Goal: Find specific page/section: Find specific page/section

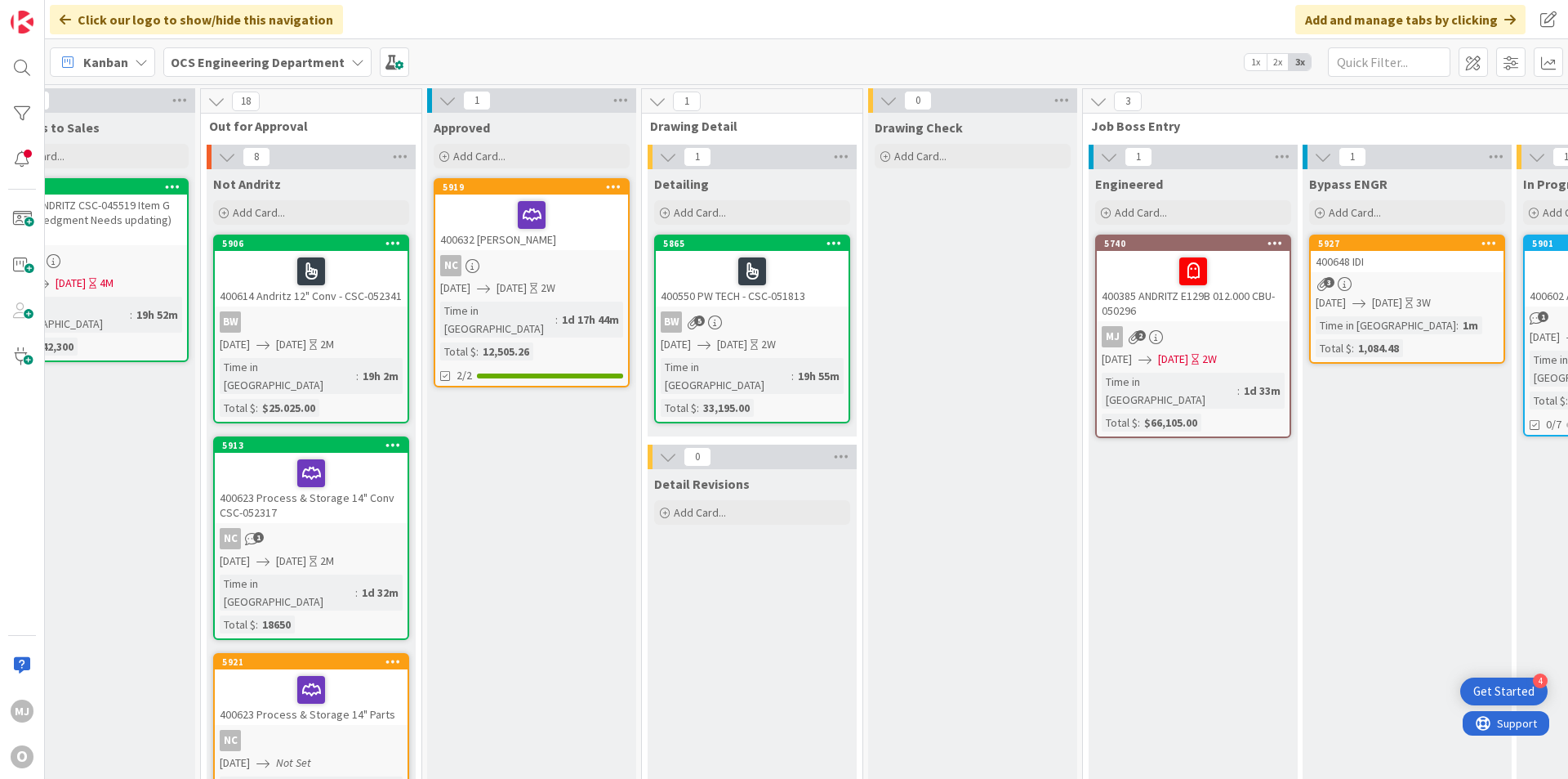
scroll to position [0, 1416]
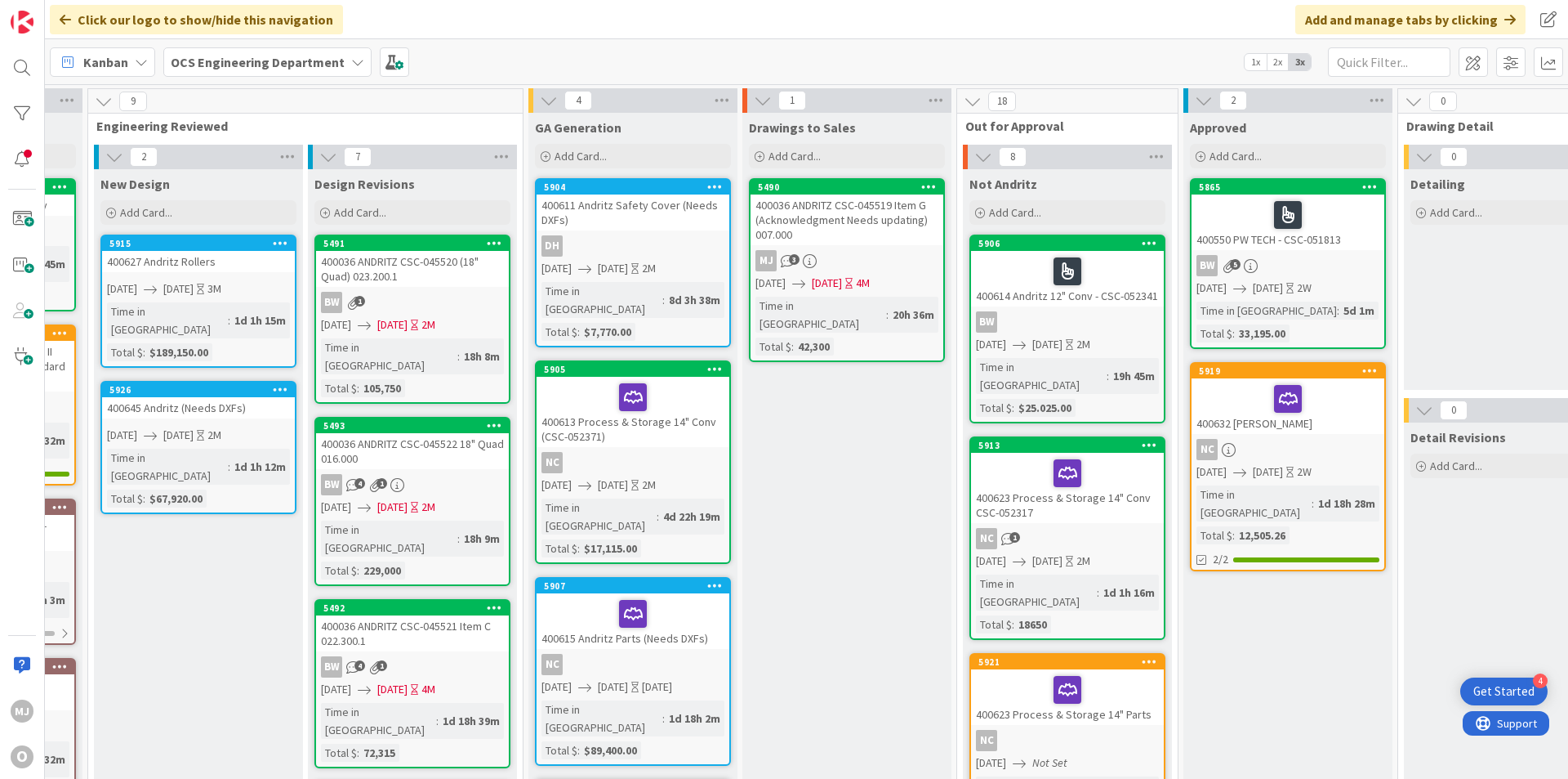
scroll to position [0, 1416]
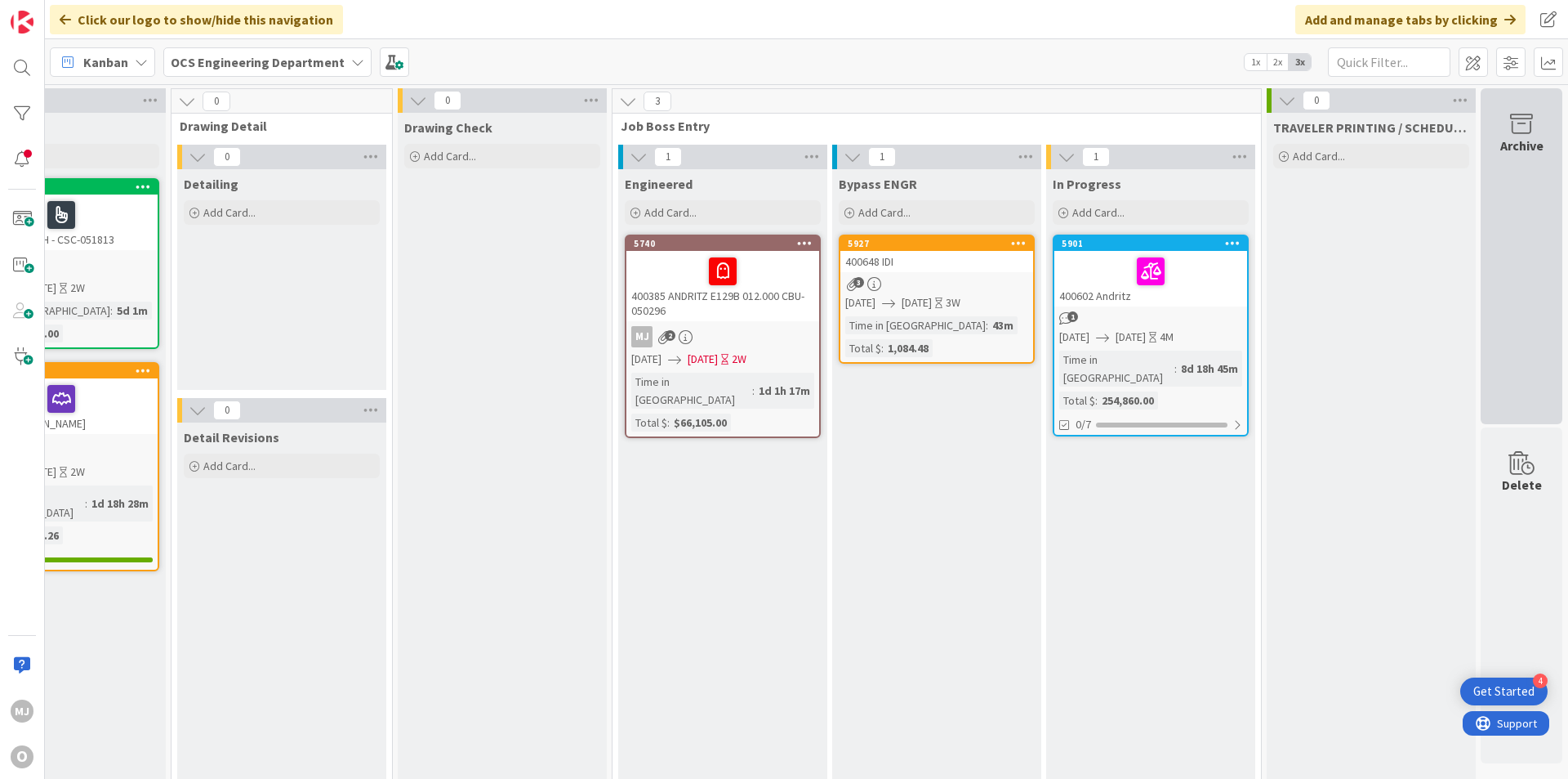
click at [1489, 183] on div "Archive" at bounding box center [1521, 257] width 82 height 336
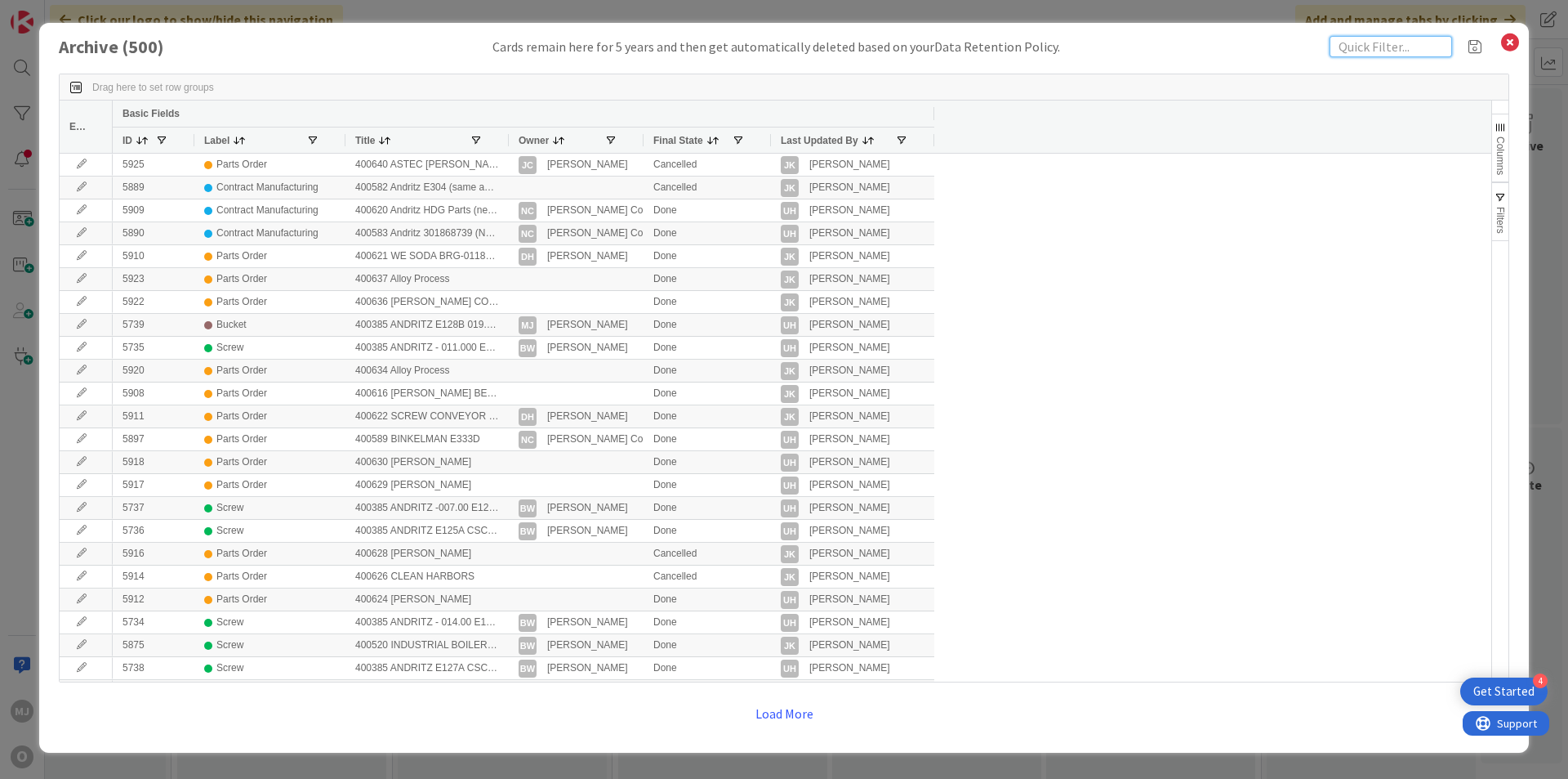
click at [1351, 50] on input "text" at bounding box center [1391, 46] width 122 height 22
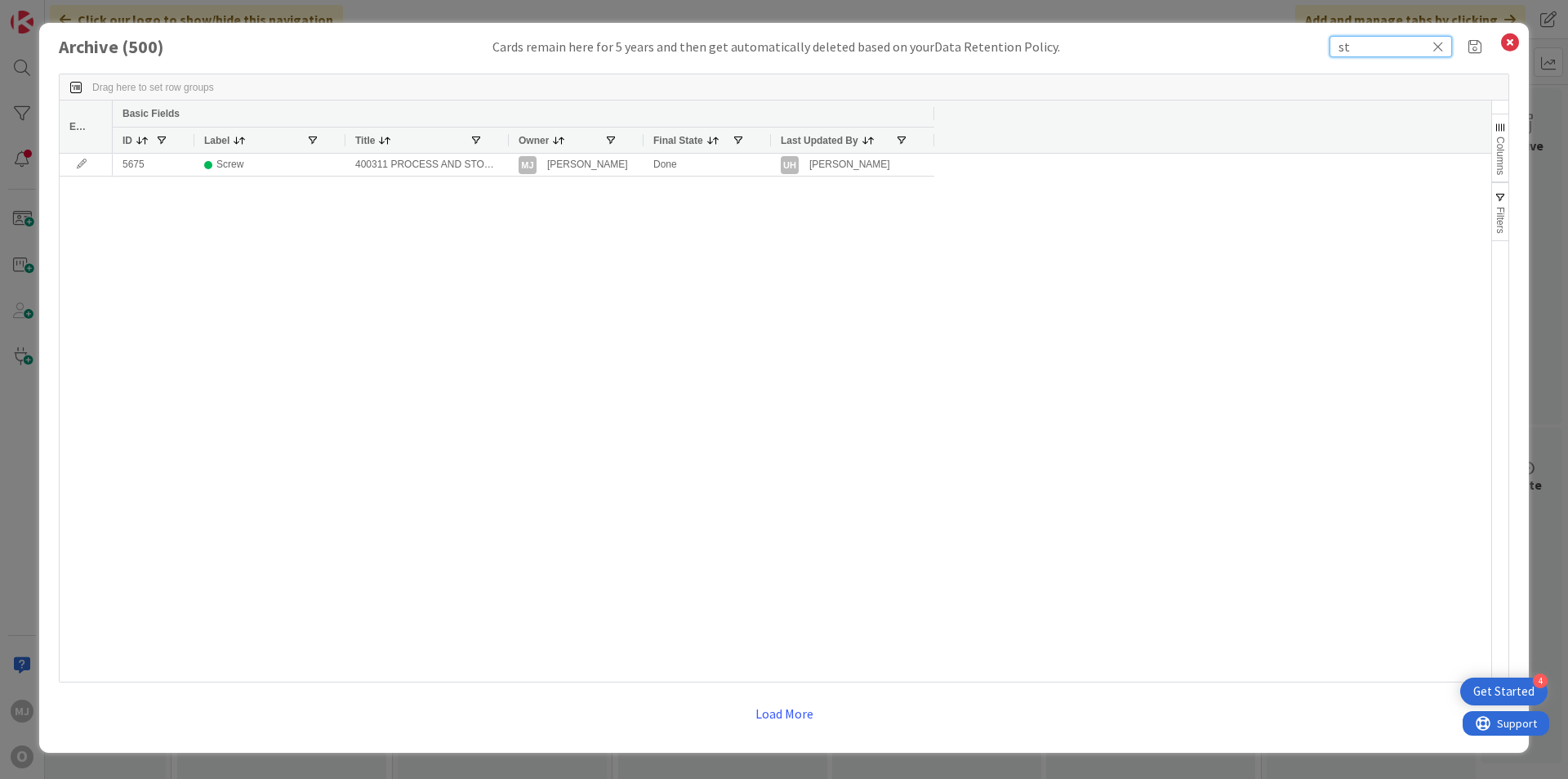
type input "s"
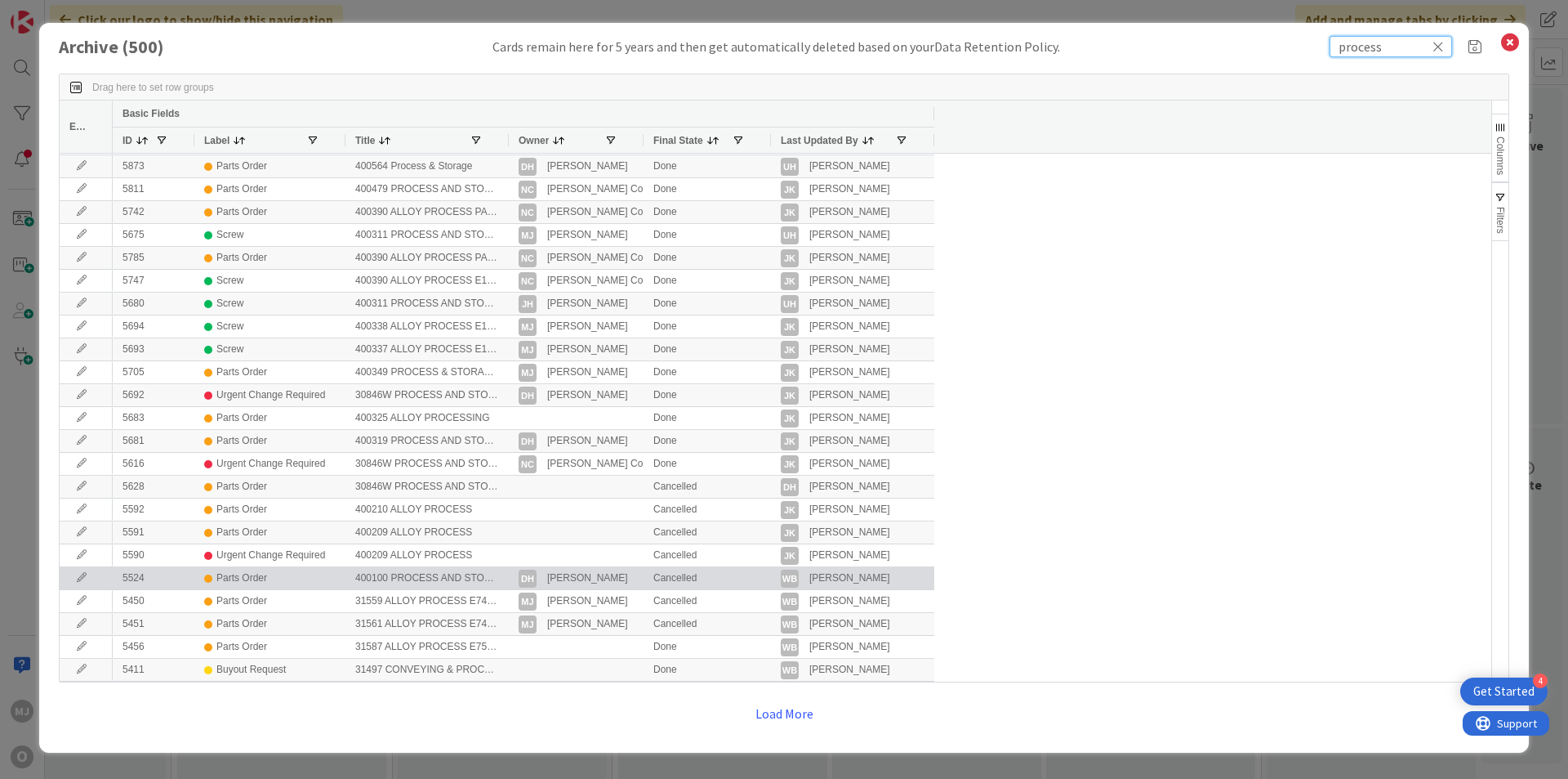
scroll to position [0, 0]
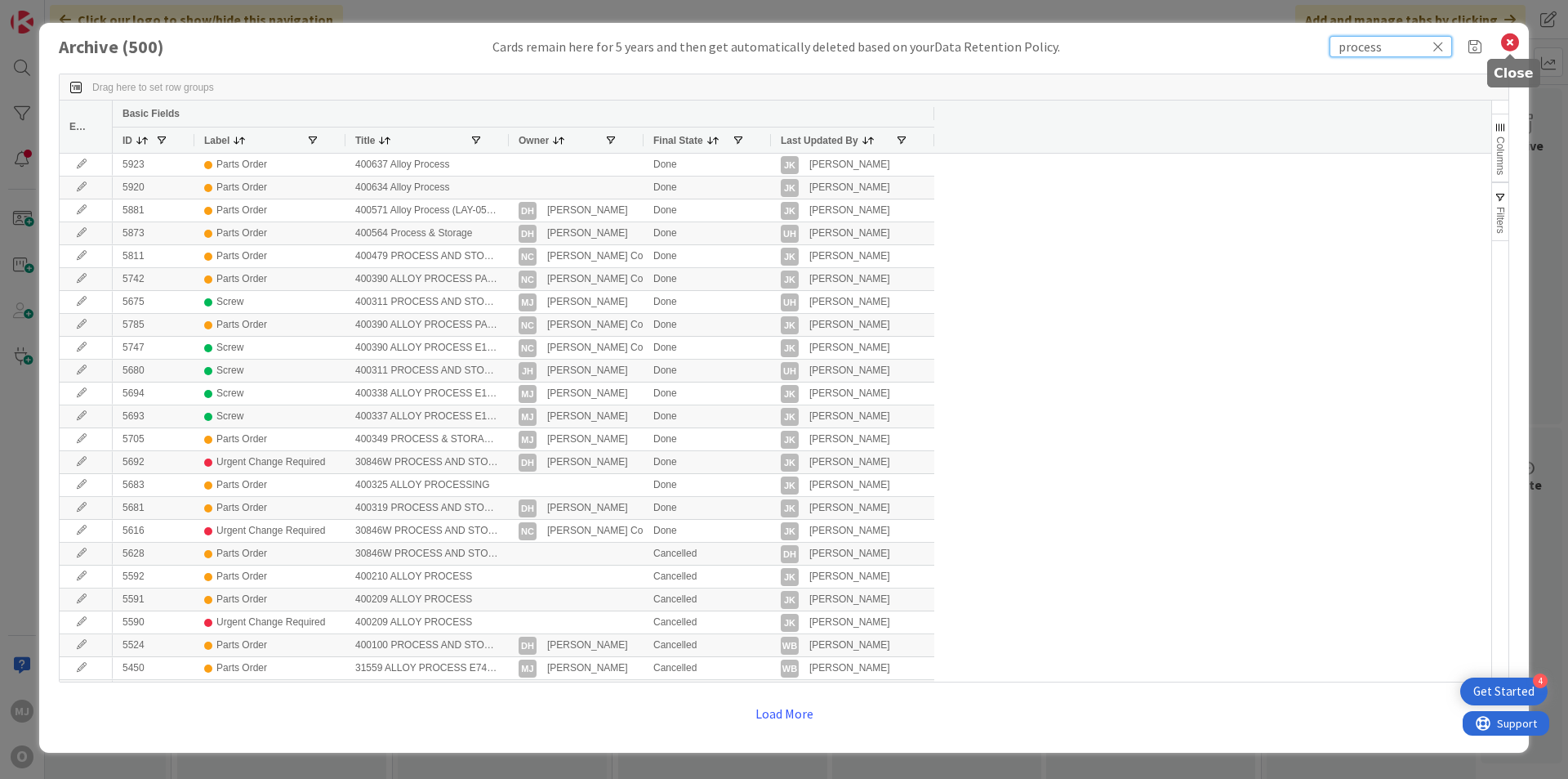
type input "process"
click at [1507, 42] on icon at bounding box center [1510, 43] width 22 height 23
